Goal: Transaction & Acquisition: Purchase product/service

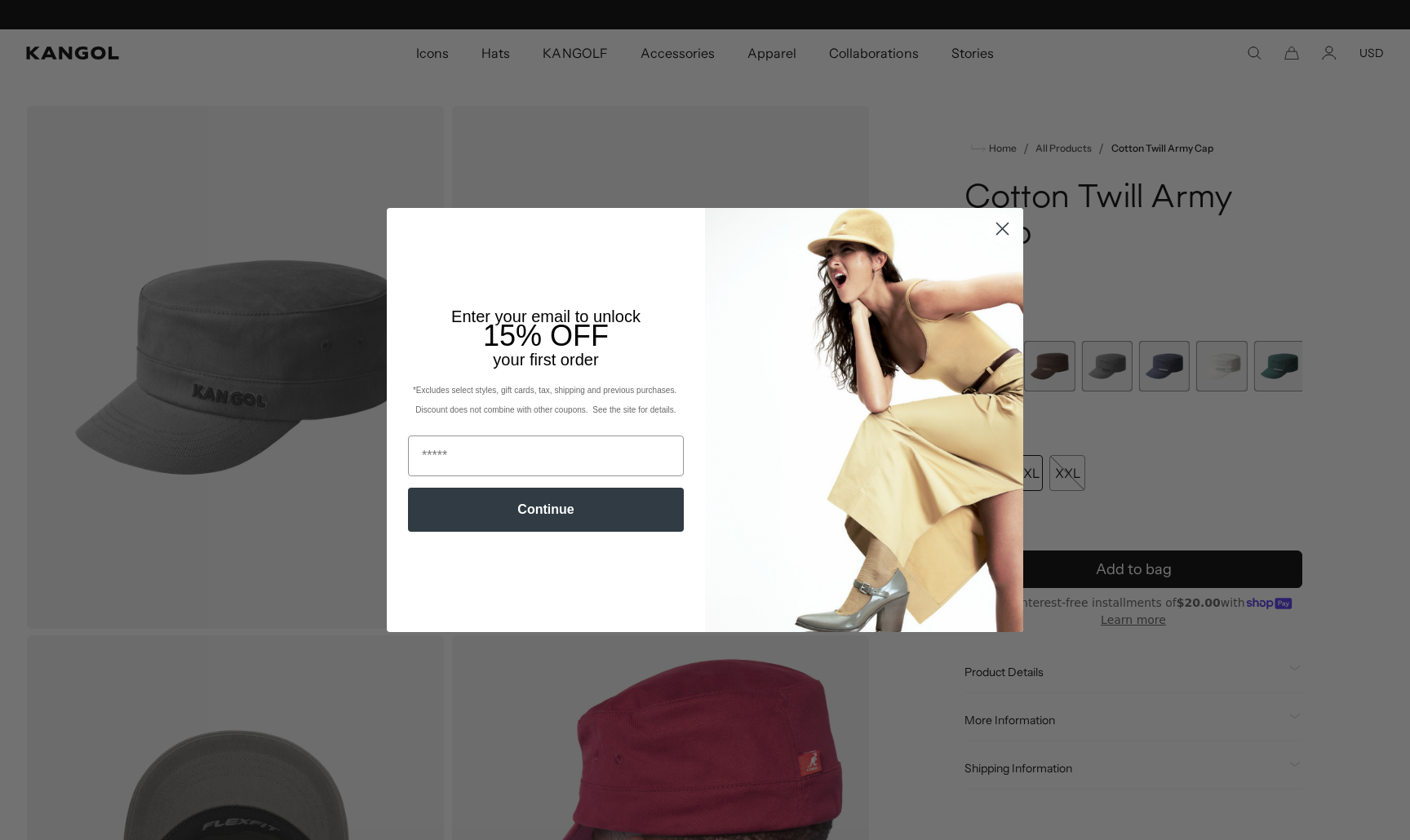
scroll to position [0, 336]
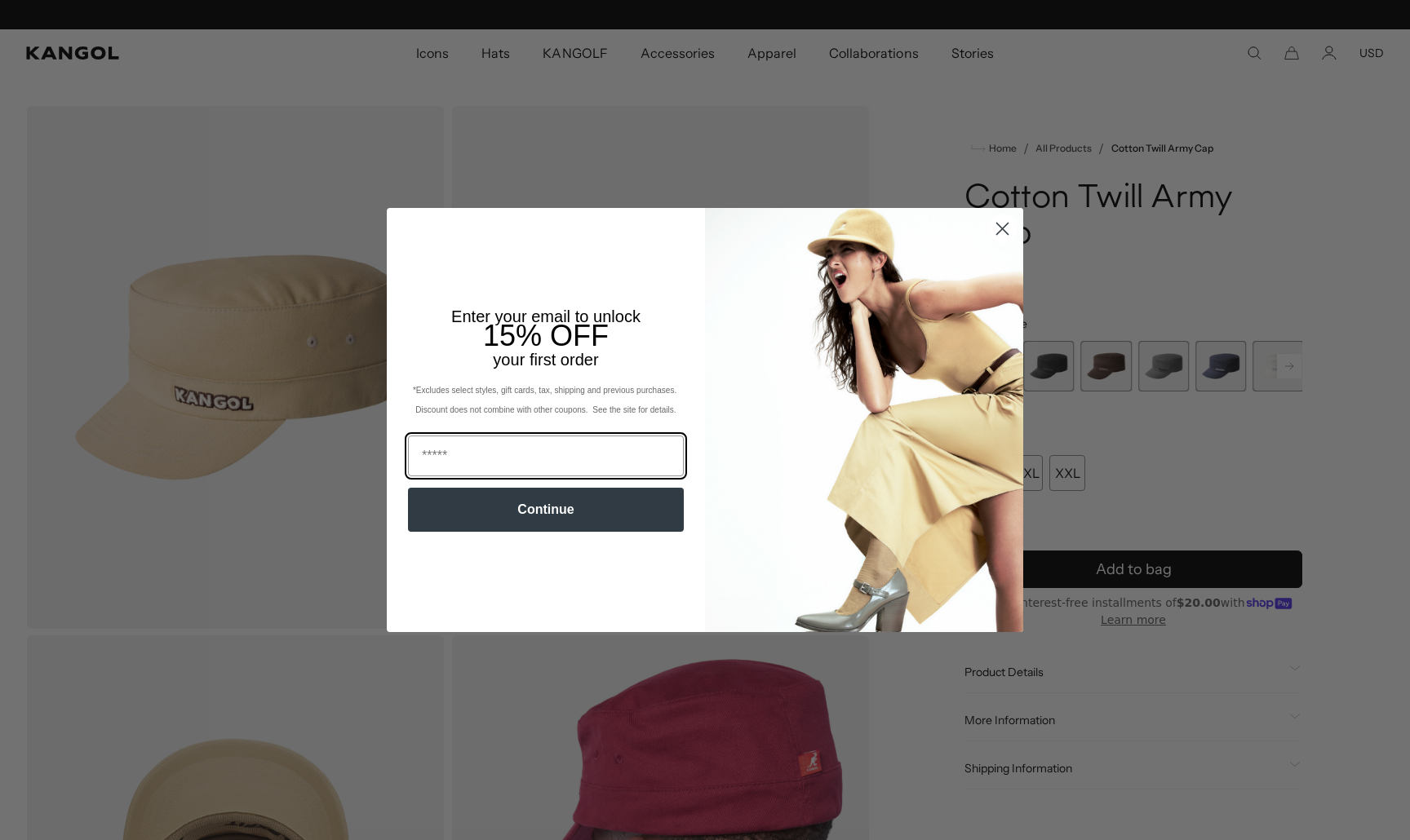
scroll to position [0, 336]
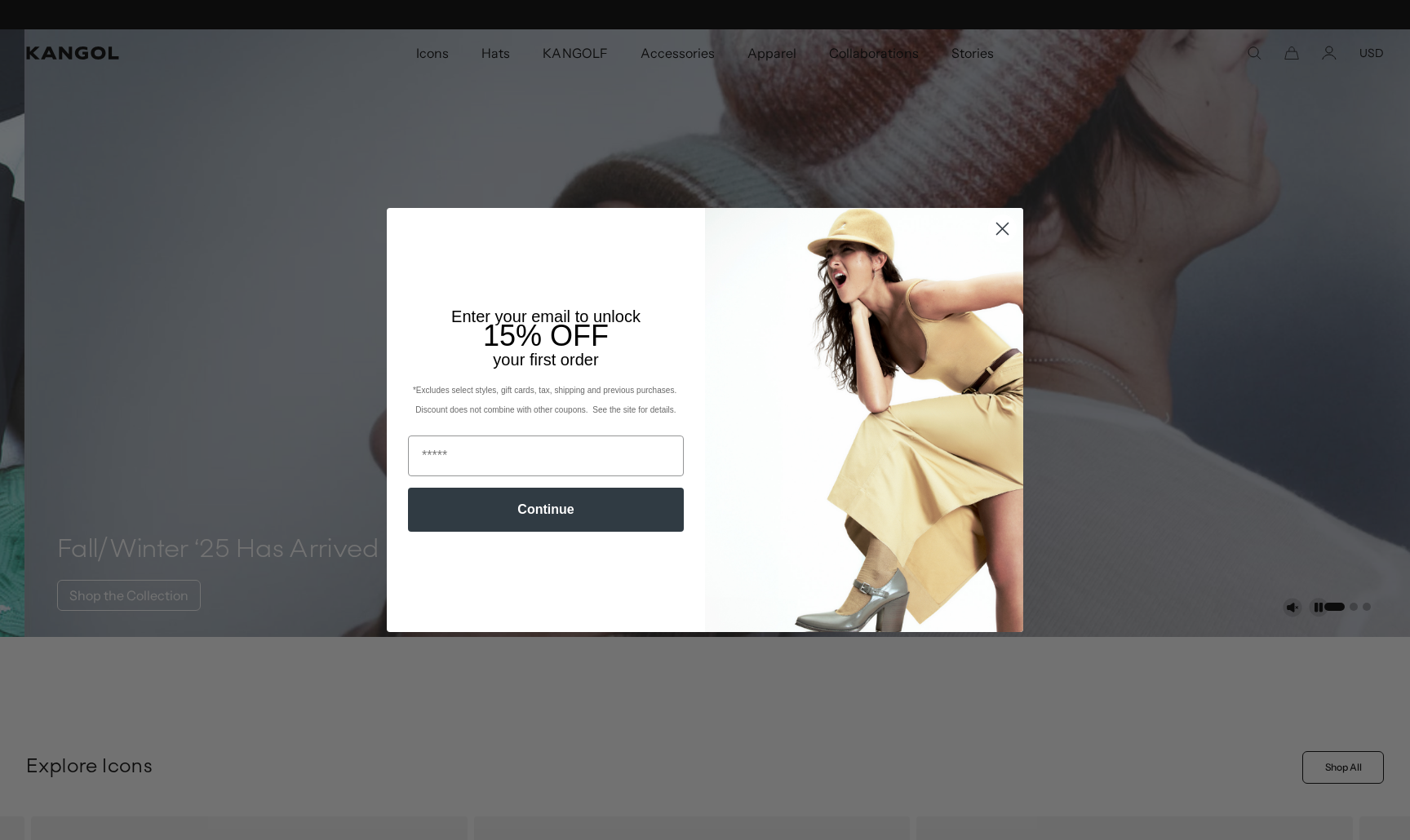
scroll to position [0, 336]
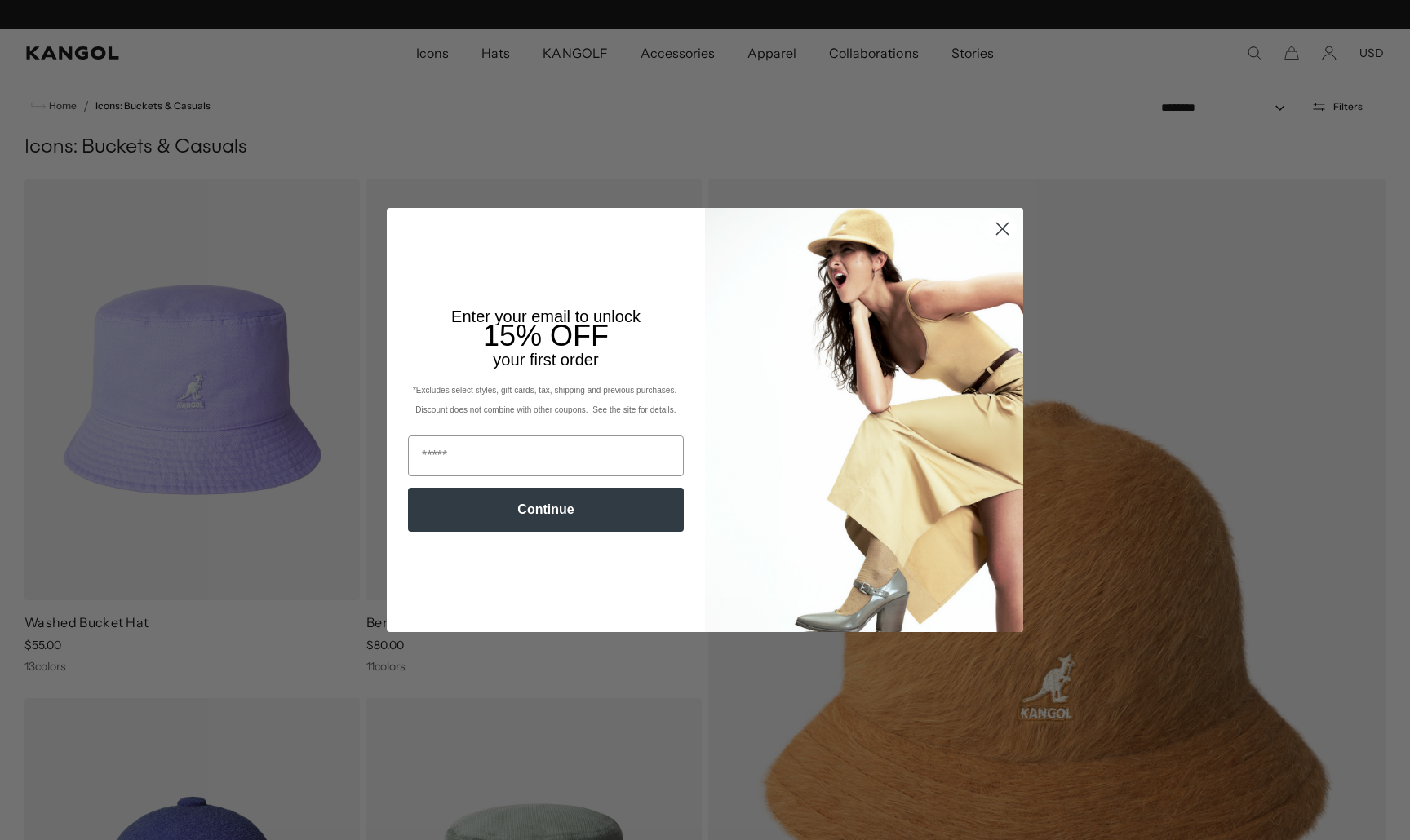
scroll to position [0, 336]
